Goal: Task Accomplishment & Management: Complete application form

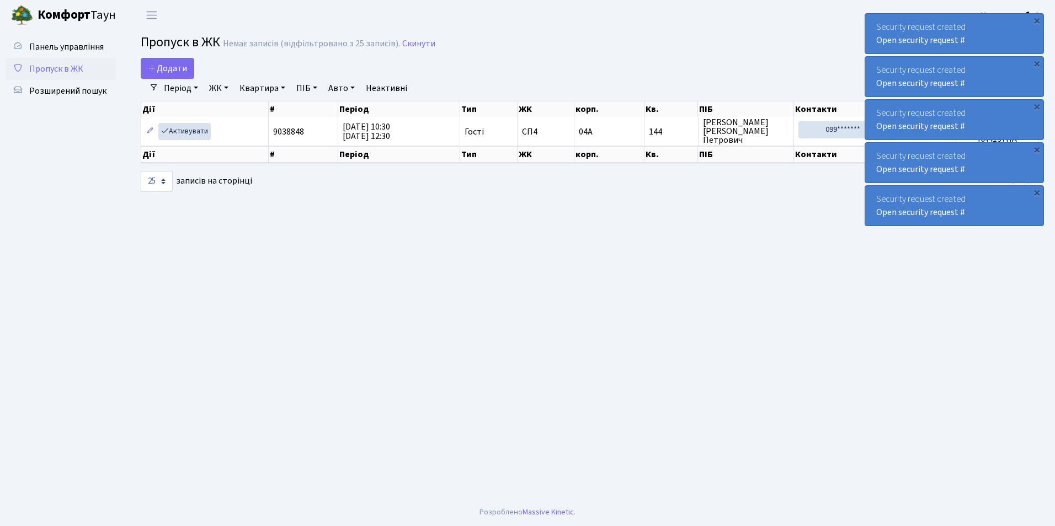
select select "25"
click at [164, 62] on span "Додати" at bounding box center [167, 68] width 39 height 12
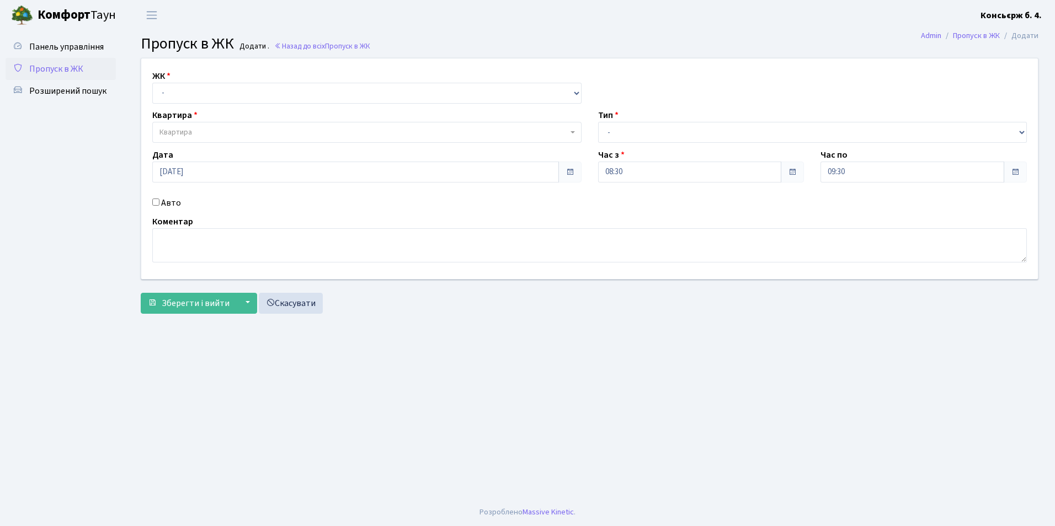
click at [172, 76] on div "ЖК - [STREET_ADDRESS]" at bounding box center [367, 87] width 446 height 34
click at [189, 98] on select "- [STREET_ADDRESS]" at bounding box center [366, 93] width 429 height 21
select select "325"
click at [152, 83] on select "- [STREET_ADDRESS]" at bounding box center [366, 93] width 429 height 21
select select
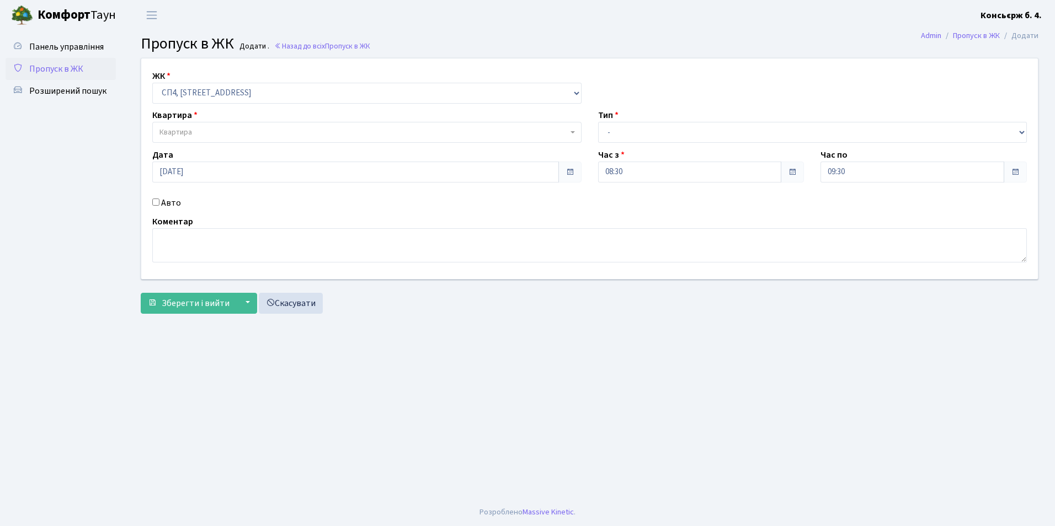
click at [187, 135] on span "Квартира" at bounding box center [175, 132] width 33 height 11
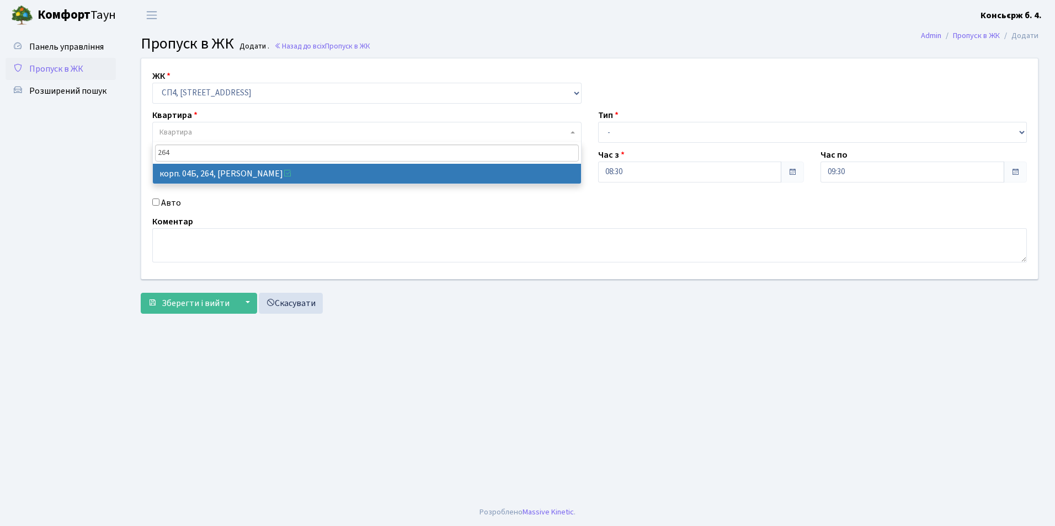
type input "264"
select select "21292"
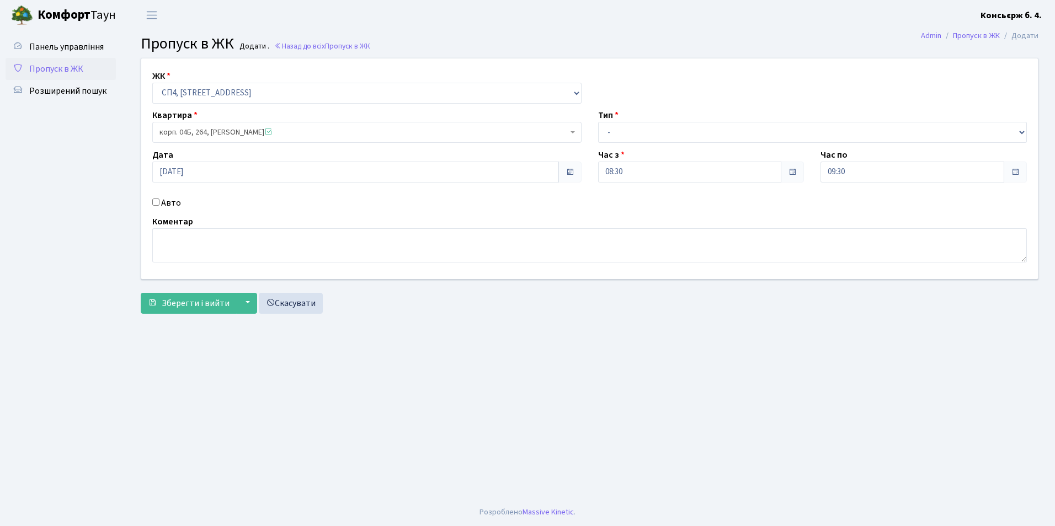
click at [154, 202] on input "Авто" at bounding box center [155, 202] width 7 height 7
checkbox input "true"
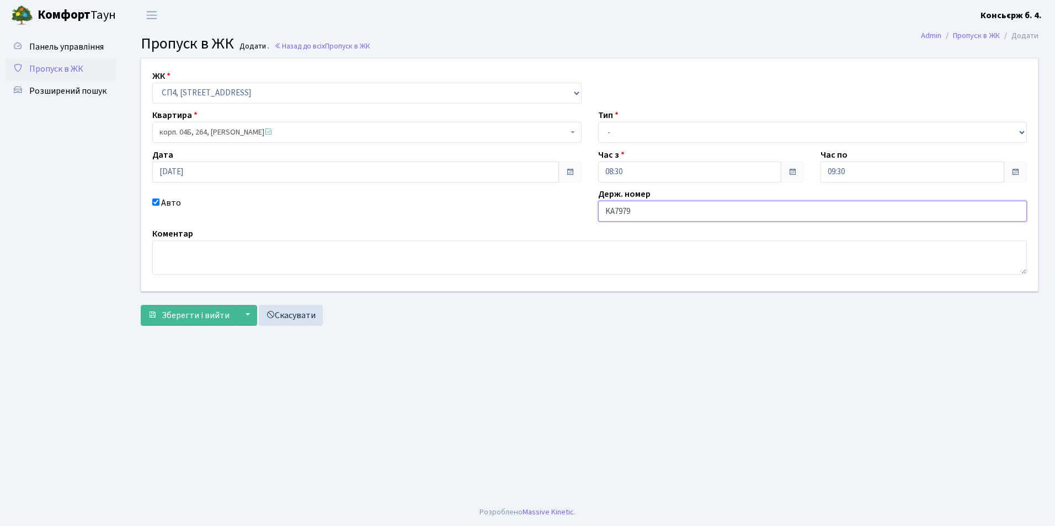
type input "KA7979BI"
click at [198, 315] on span "Зберегти і вийти" at bounding box center [196, 316] width 68 height 12
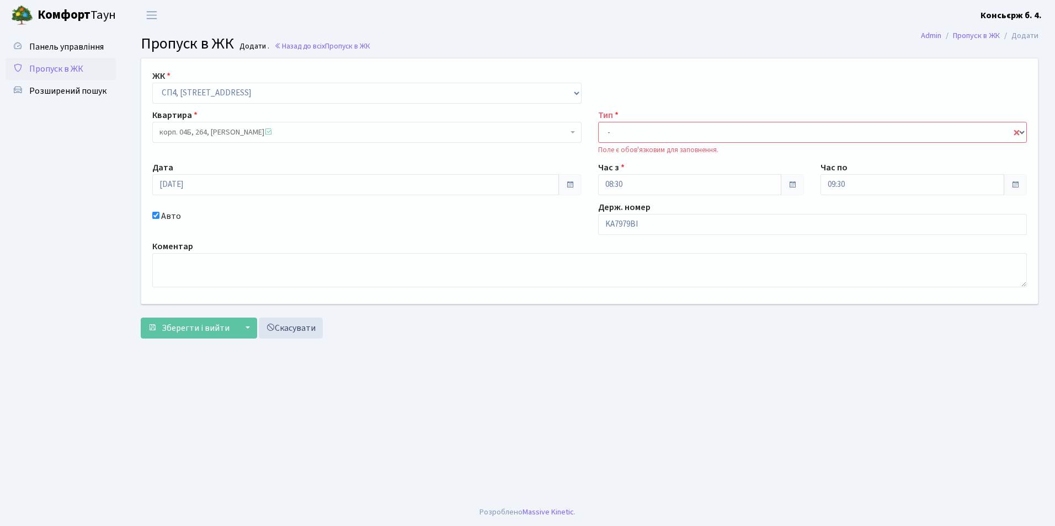
click at [601, 132] on select "- Доставка Таксі Гості Сервіс" at bounding box center [812, 132] width 429 height 21
select select "1"
click at [598, 122] on select "- Доставка Таксі Гості Сервіс" at bounding box center [812, 132] width 429 height 21
click at [229, 325] on button "Зберегти і вийти" at bounding box center [189, 328] width 96 height 21
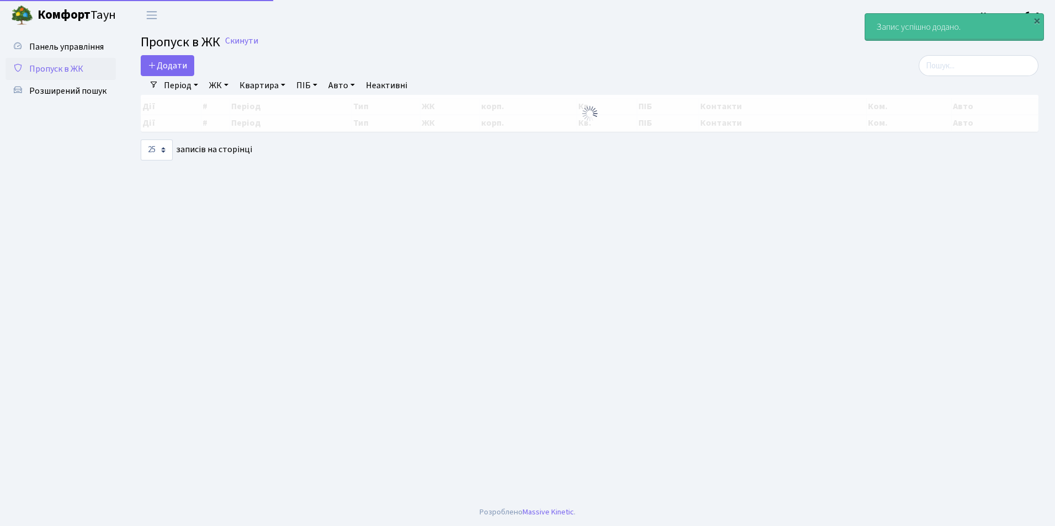
select select "25"
